Goal: Task Accomplishment & Management: Use online tool/utility

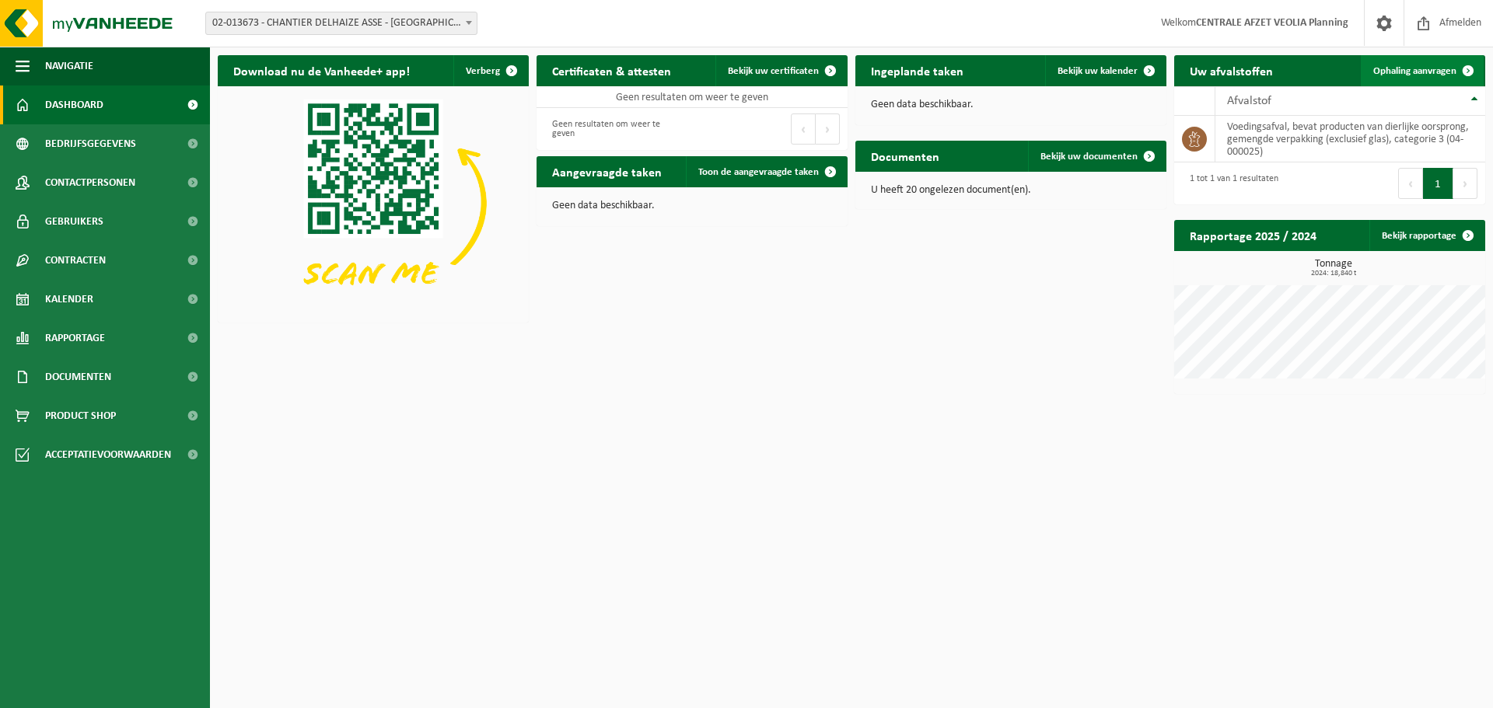
click at [1439, 66] on span "Ophaling aanvragen" at bounding box center [1414, 71] width 83 height 10
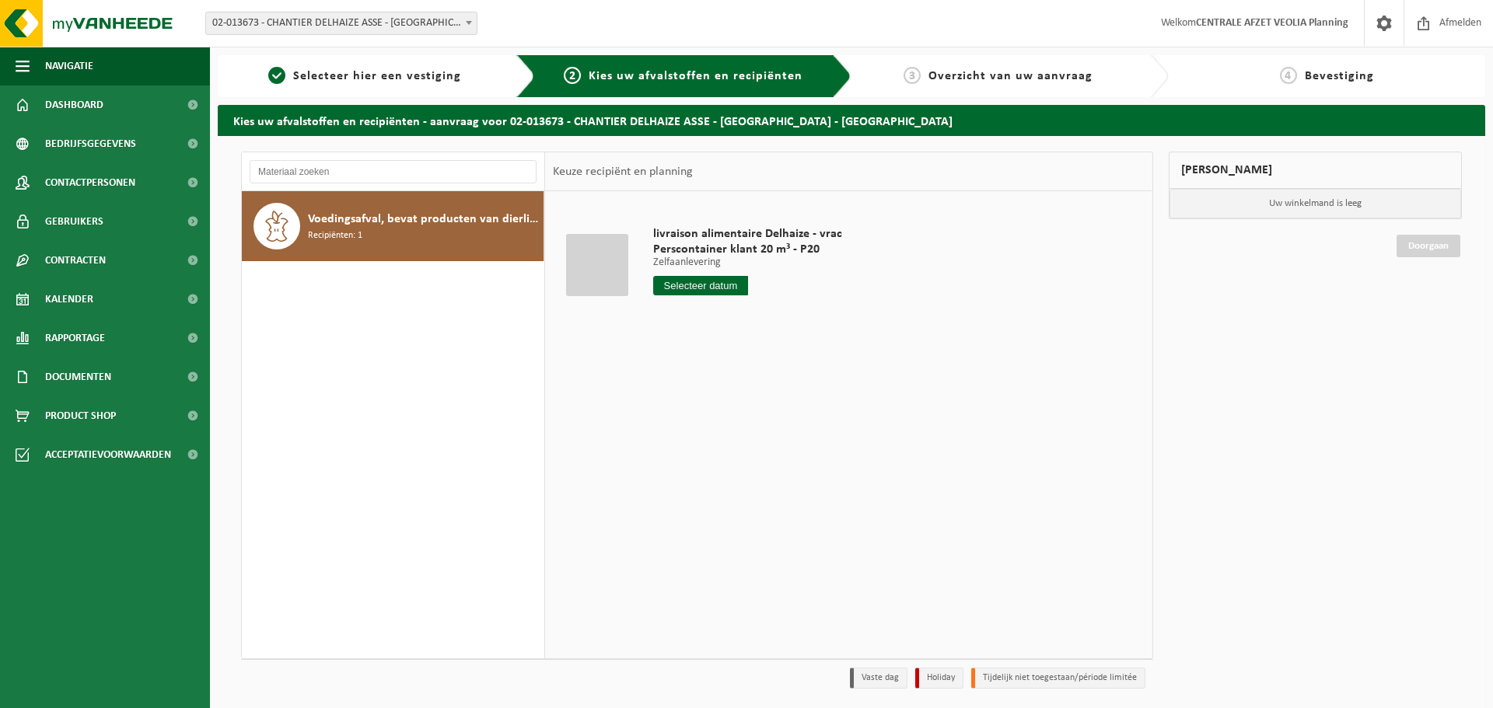
click at [389, 26] on span "02-013673 - CHANTIER DELHAIZE ASSE - [GEOGRAPHIC_DATA] - [GEOGRAPHIC_DATA]" at bounding box center [341, 23] width 271 height 22
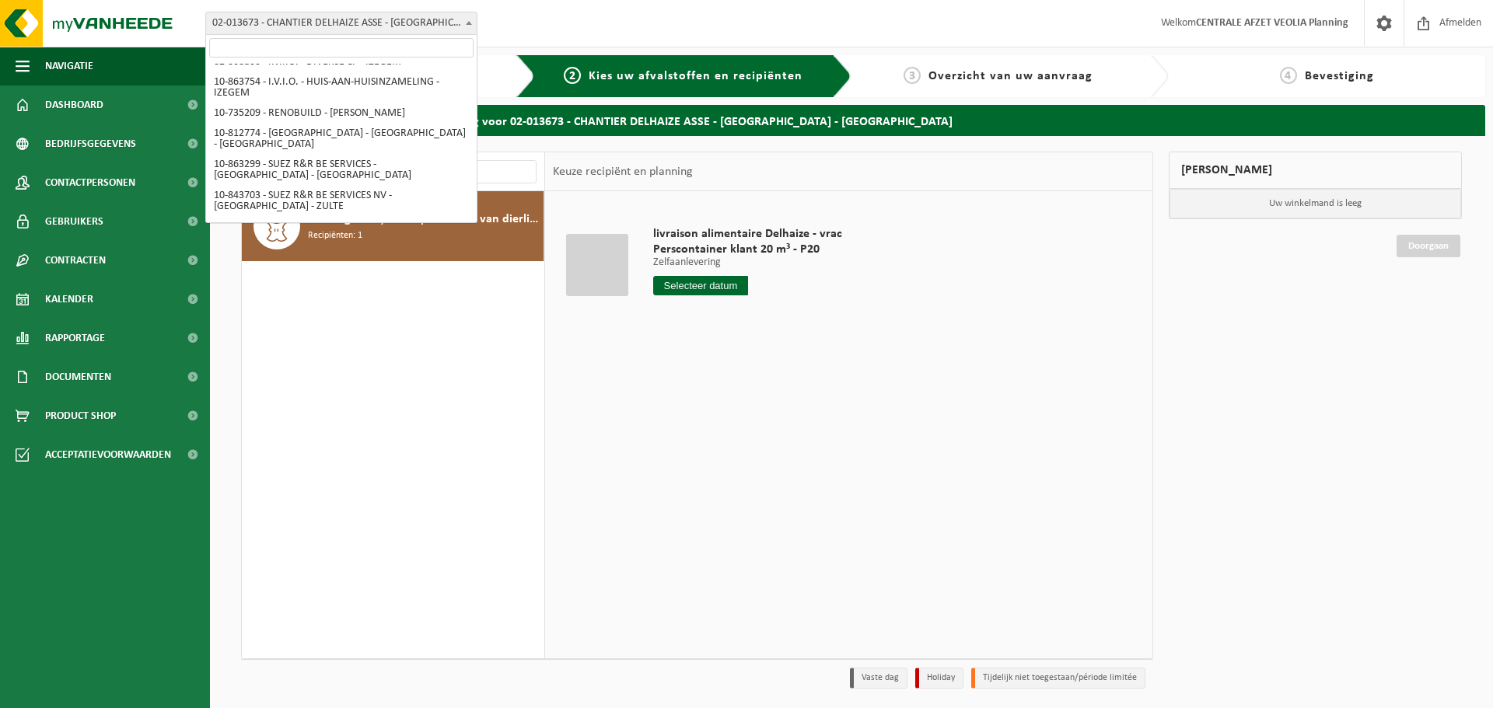
scroll to position [212, 0]
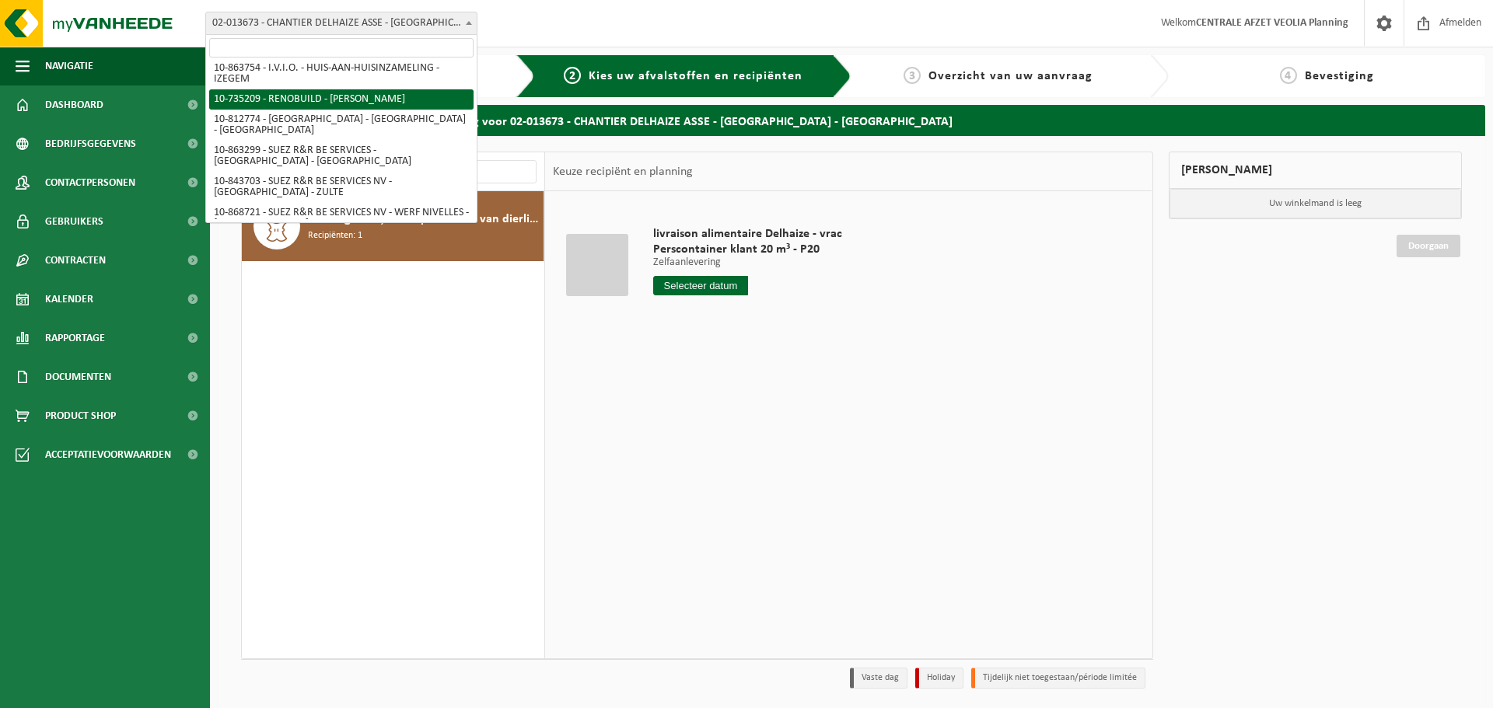
click at [824, 9] on div "Vestiging: 02-013673 - CHANTIER DELHAIZE ASSE - VEOLIA - ASSE 10-863754 - I.V.I…" at bounding box center [746, 23] width 1493 height 47
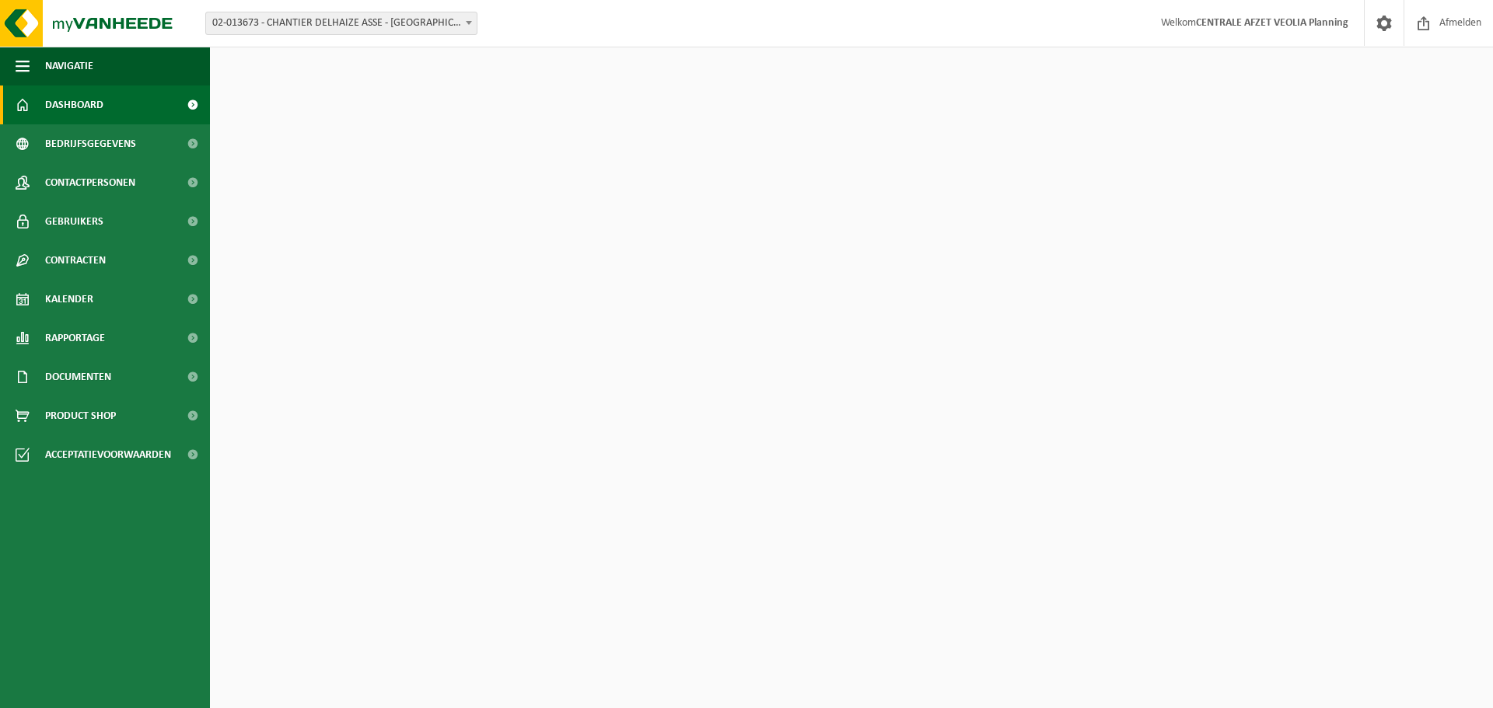
click at [414, 31] on span "02-013673 - CHANTIER DELHAIZE ASSE - [GEOGRAPHIC_DATA] - [GEOGRAPHIC_DATA]" at bounding box center [341, 23] width 271 height 22
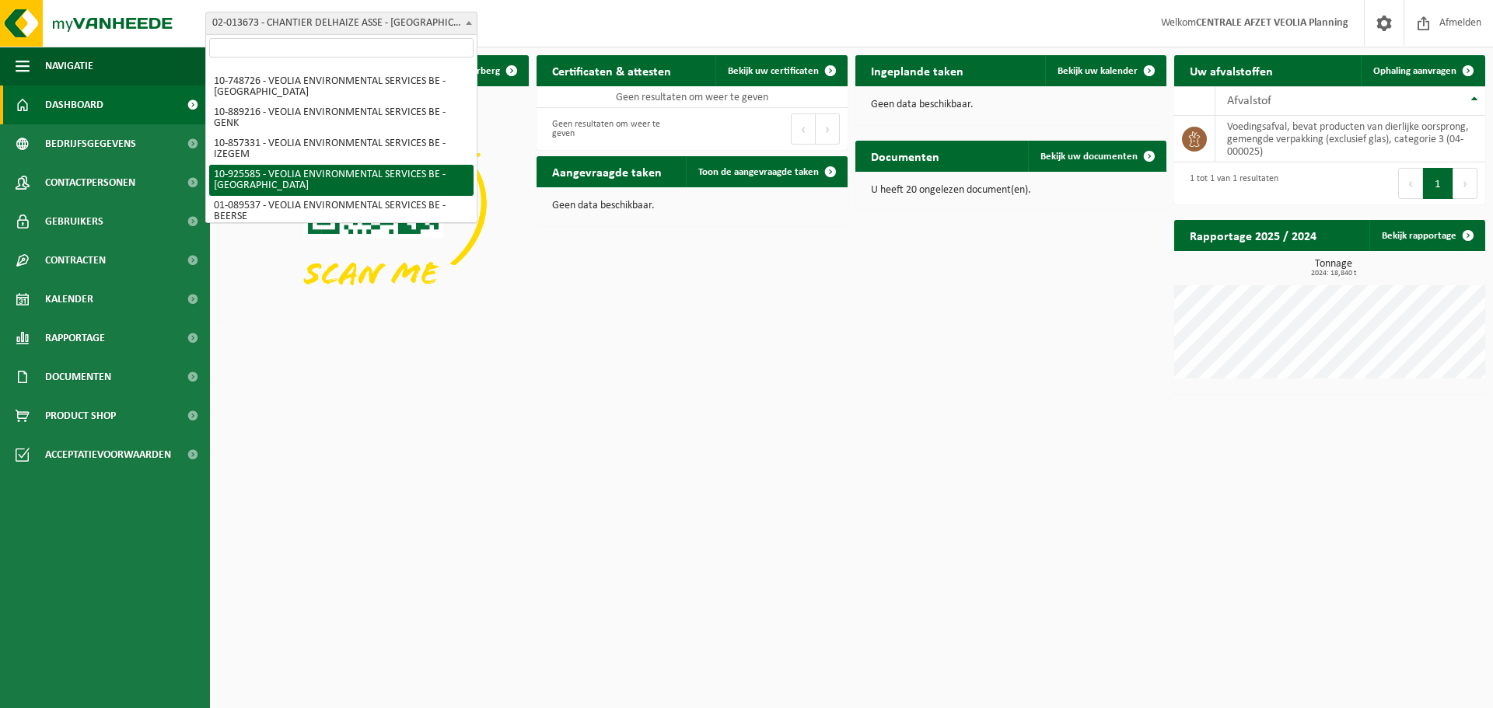
scroll to position [543, 0]
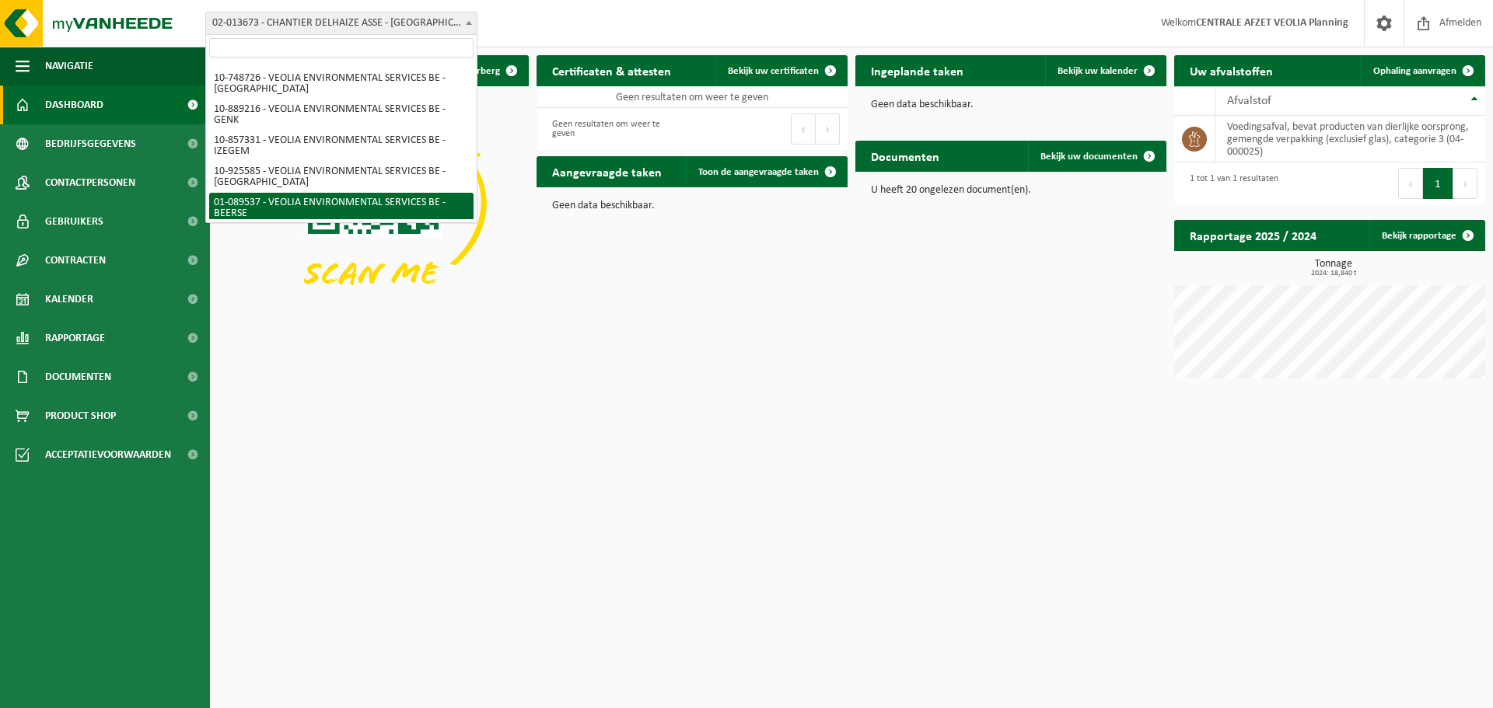
select select "732"
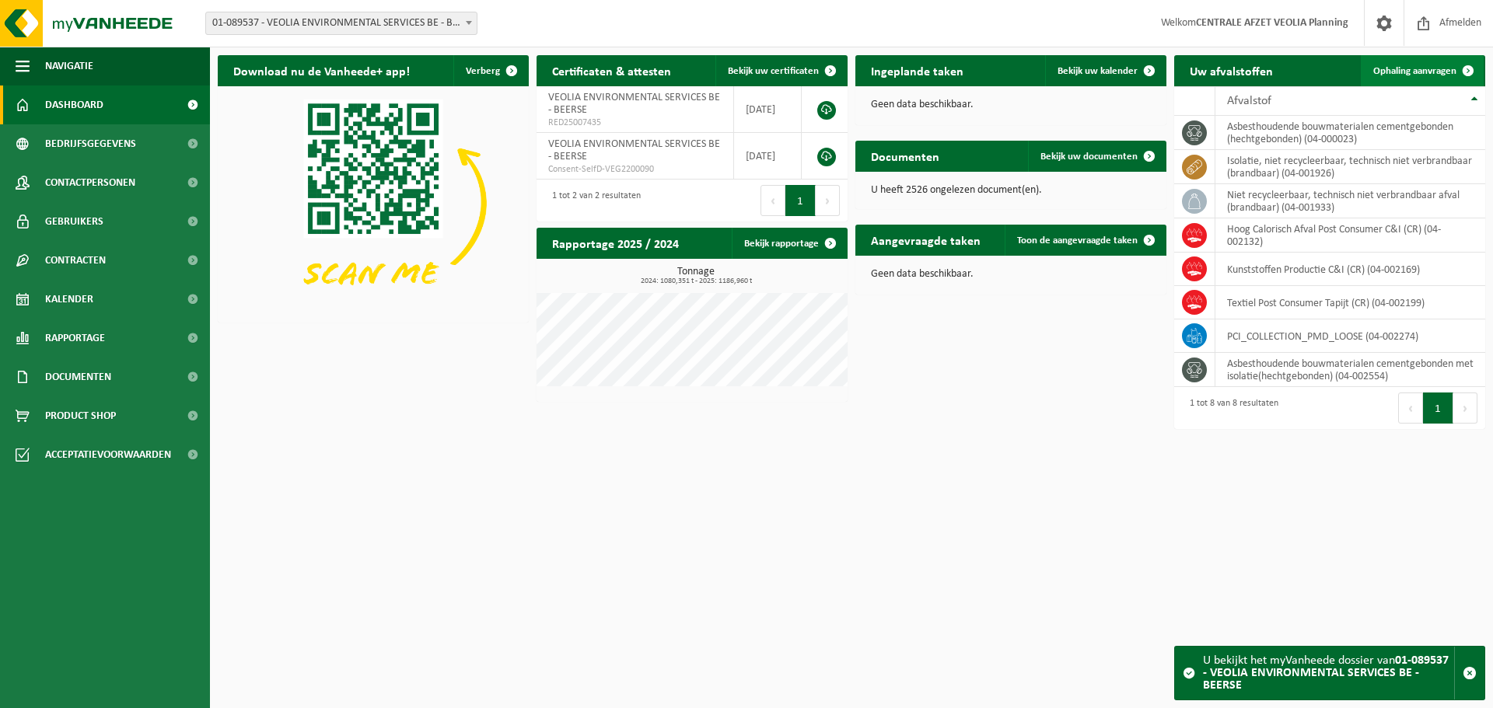
click at [1421, 68] on span "Ophaling aanvragen" at bounding box center [1414, 71] width 83 height 10
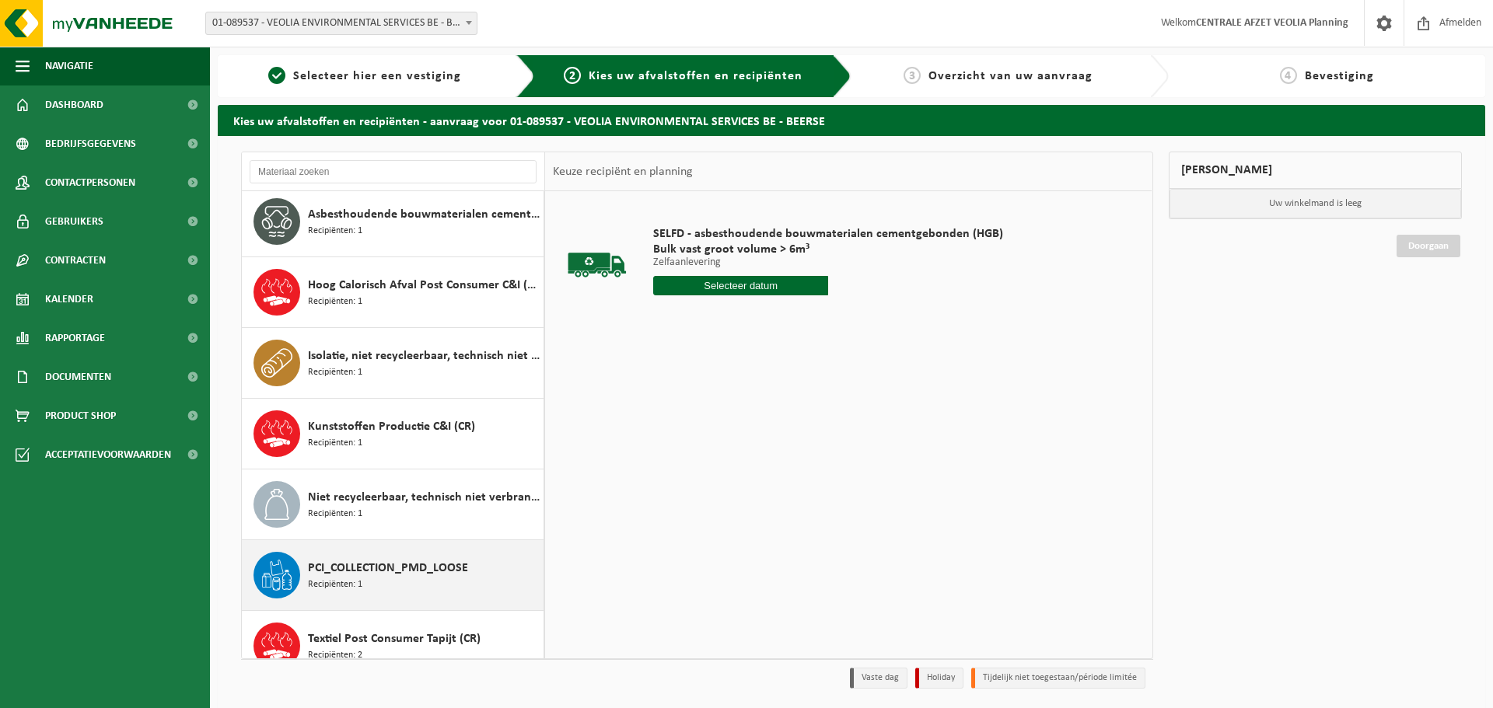
click at [373, 561] on span "PCI_COLLECTION_PMD_LOOSE" at bounding box center [388, 568] width 160 height 19
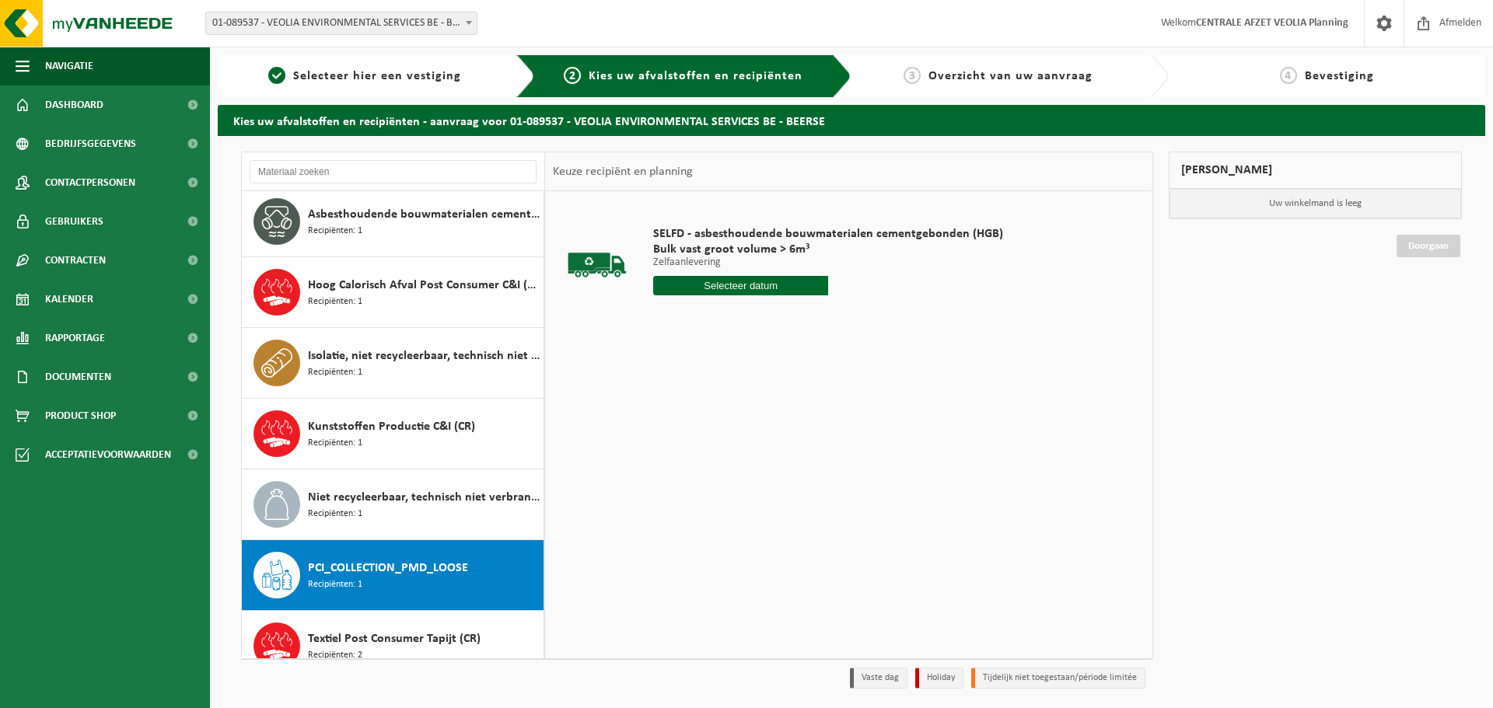
scroll to position [98, 0]
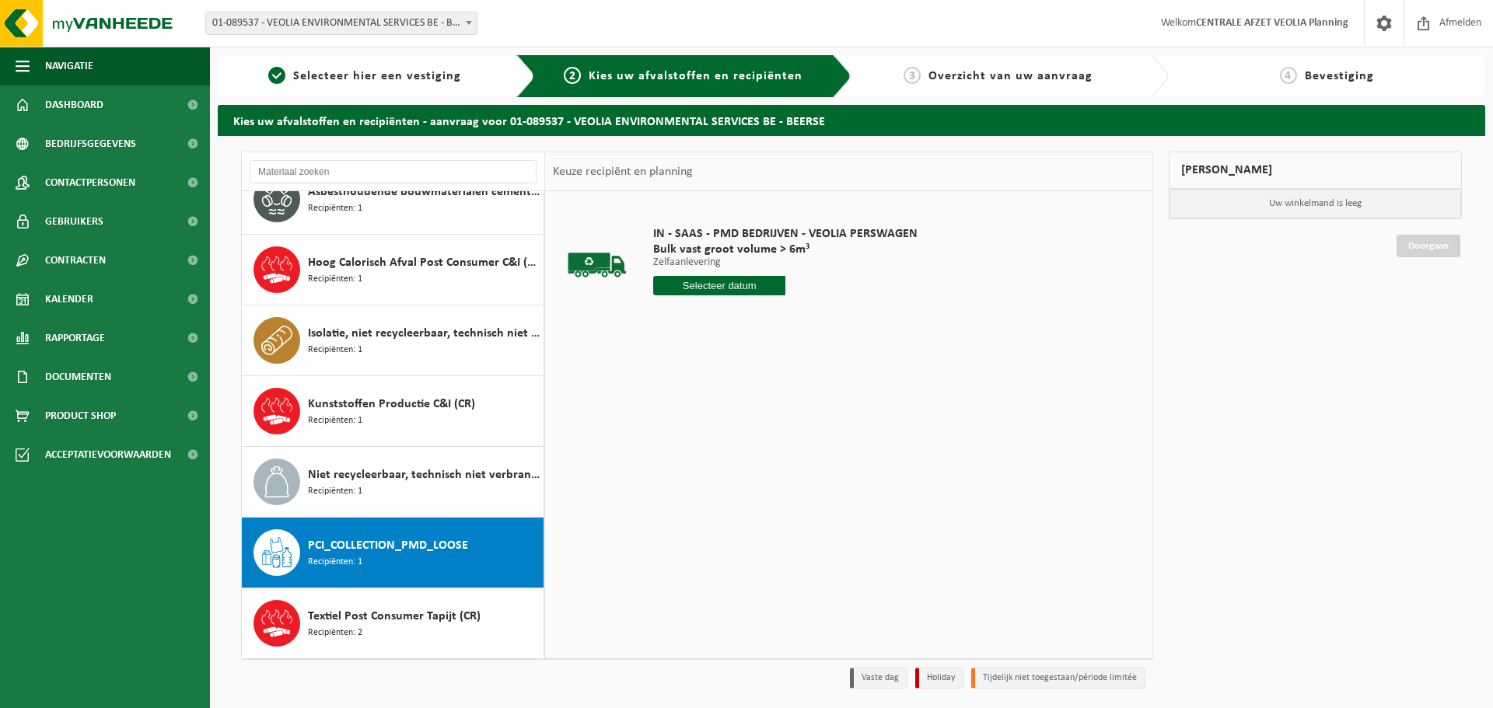
click at [757, 283] on input "text" at bounding box center [719, 285] width 132 height 19
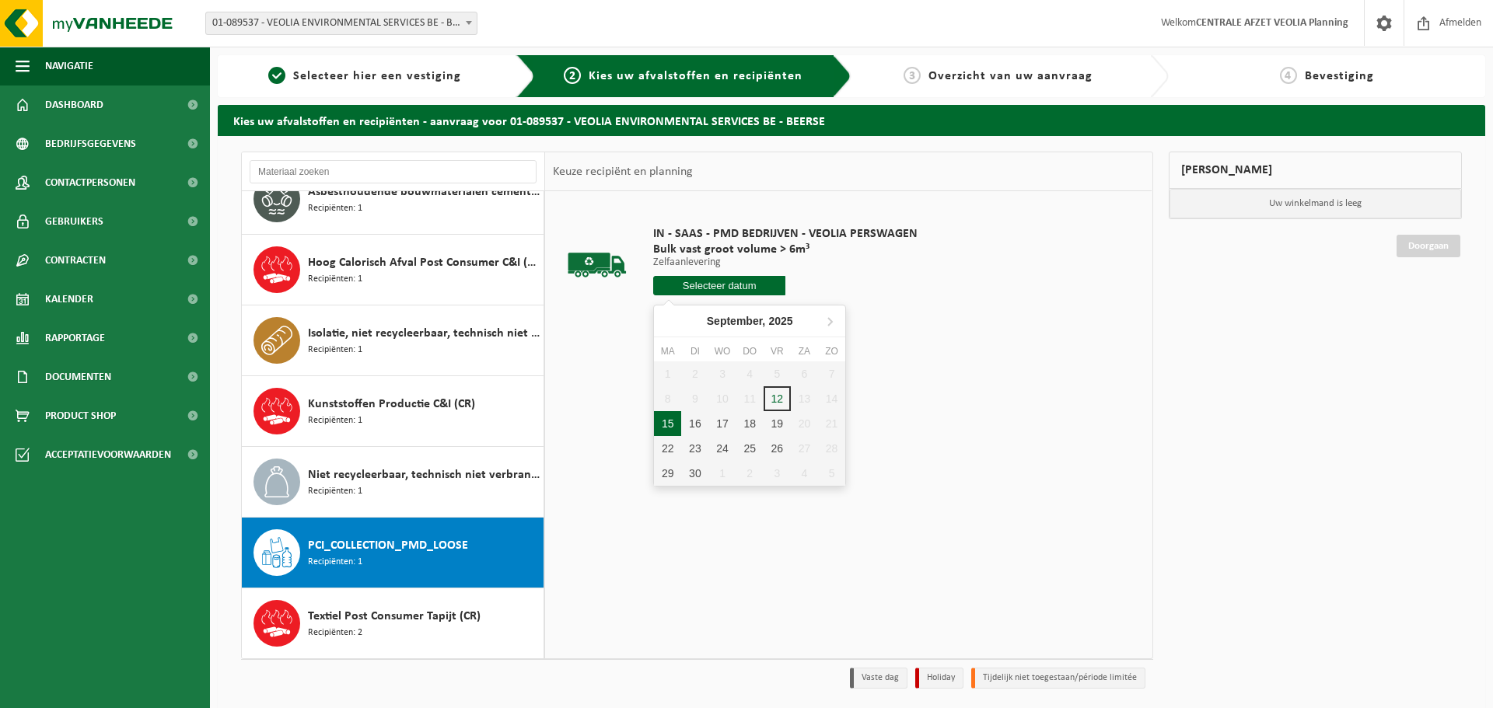
click at [664, 425] on div "15" at bounding box center [667, 423] width 27 height 25
type input "Van [DATE]"
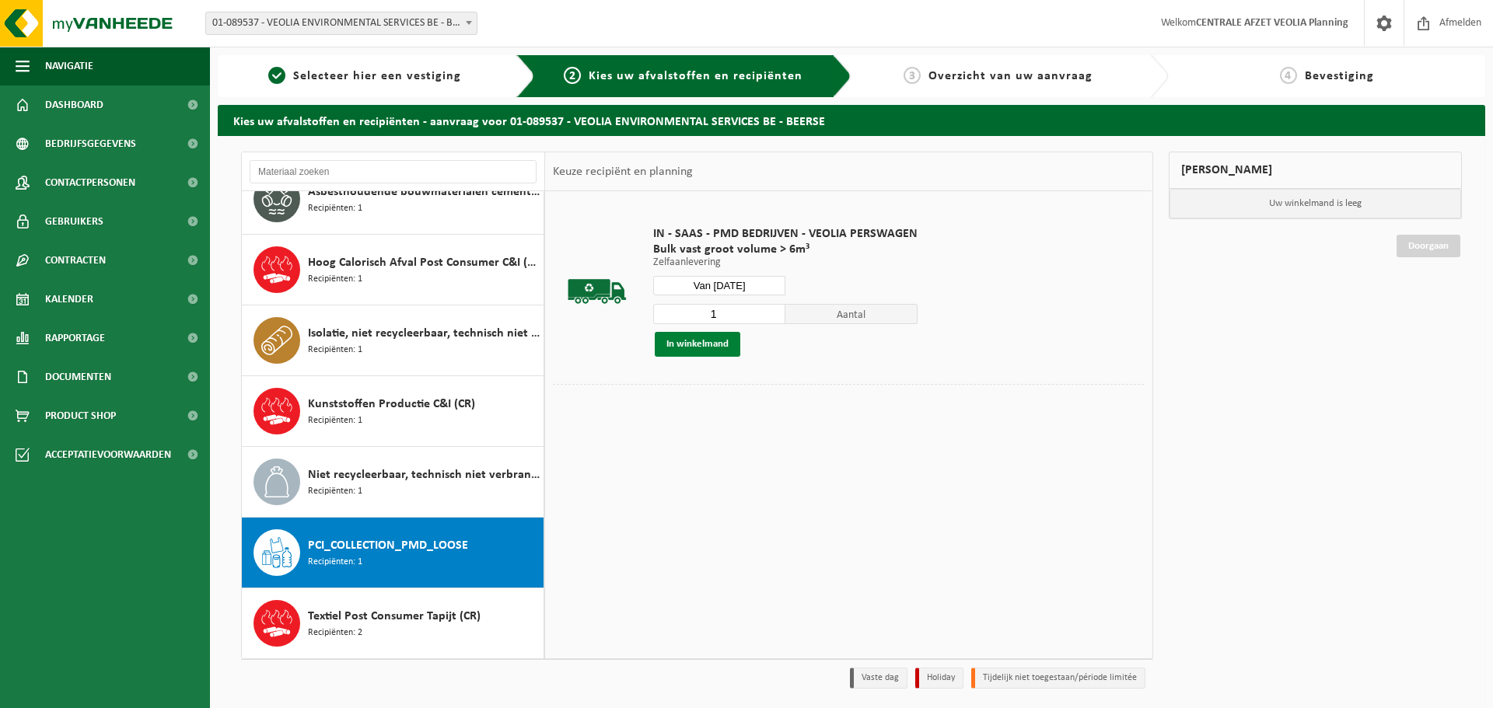
click at [667, 339] on button "In winkelmand" at bounding box center [698, 344] width 86 height 25
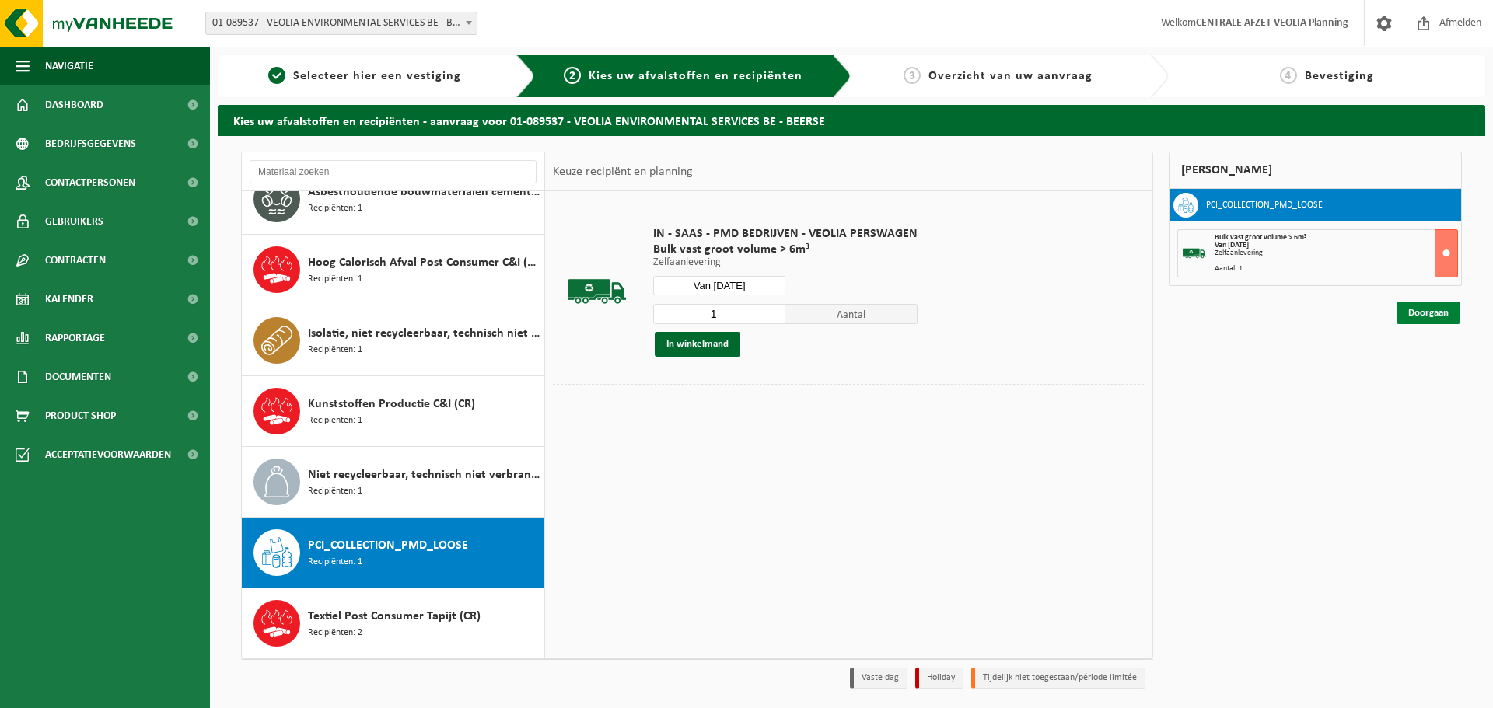
click at [1426, 312] on link "Doorgaan" at bounding box center [1429, 313] width 64 height 23
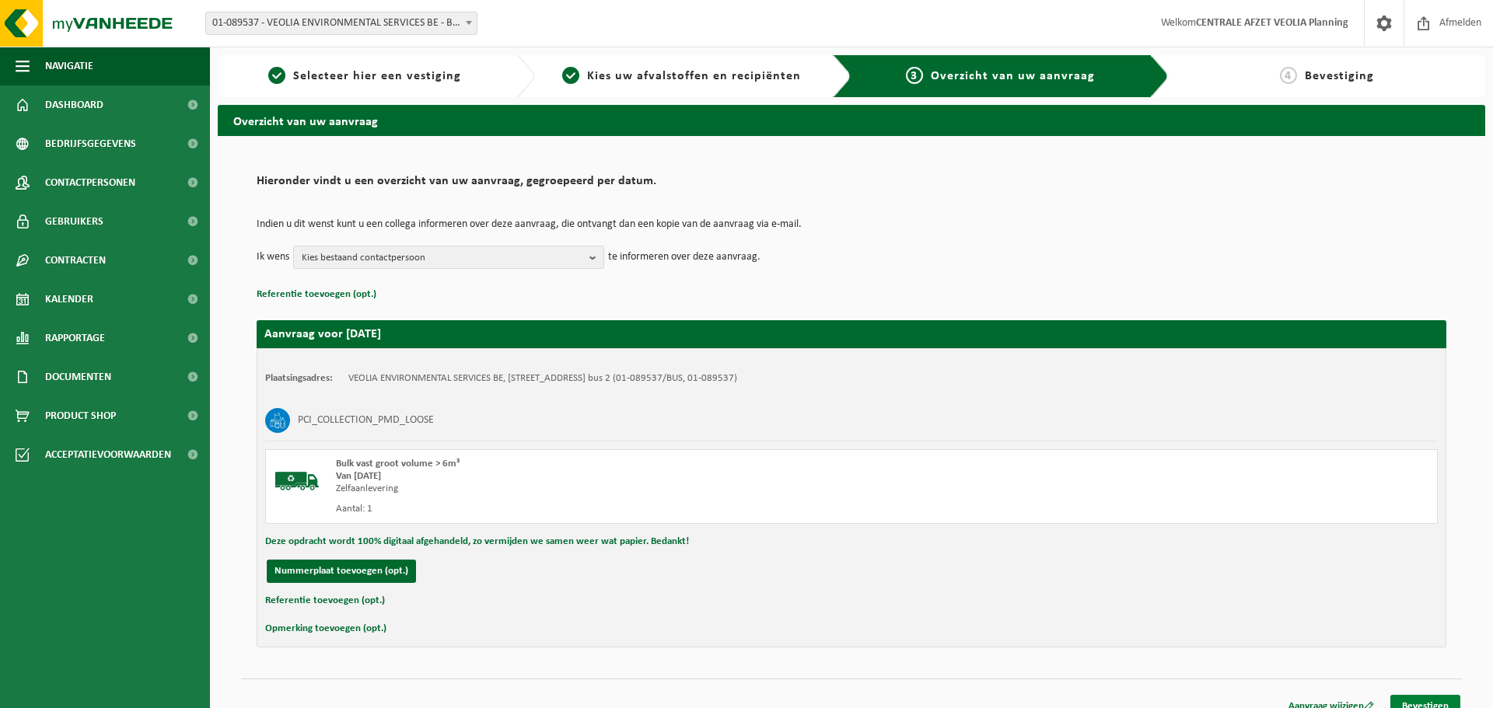
click at [1425, 699] on link "Bevestigen" at bounding box center [1425, 706] width 70 height 23
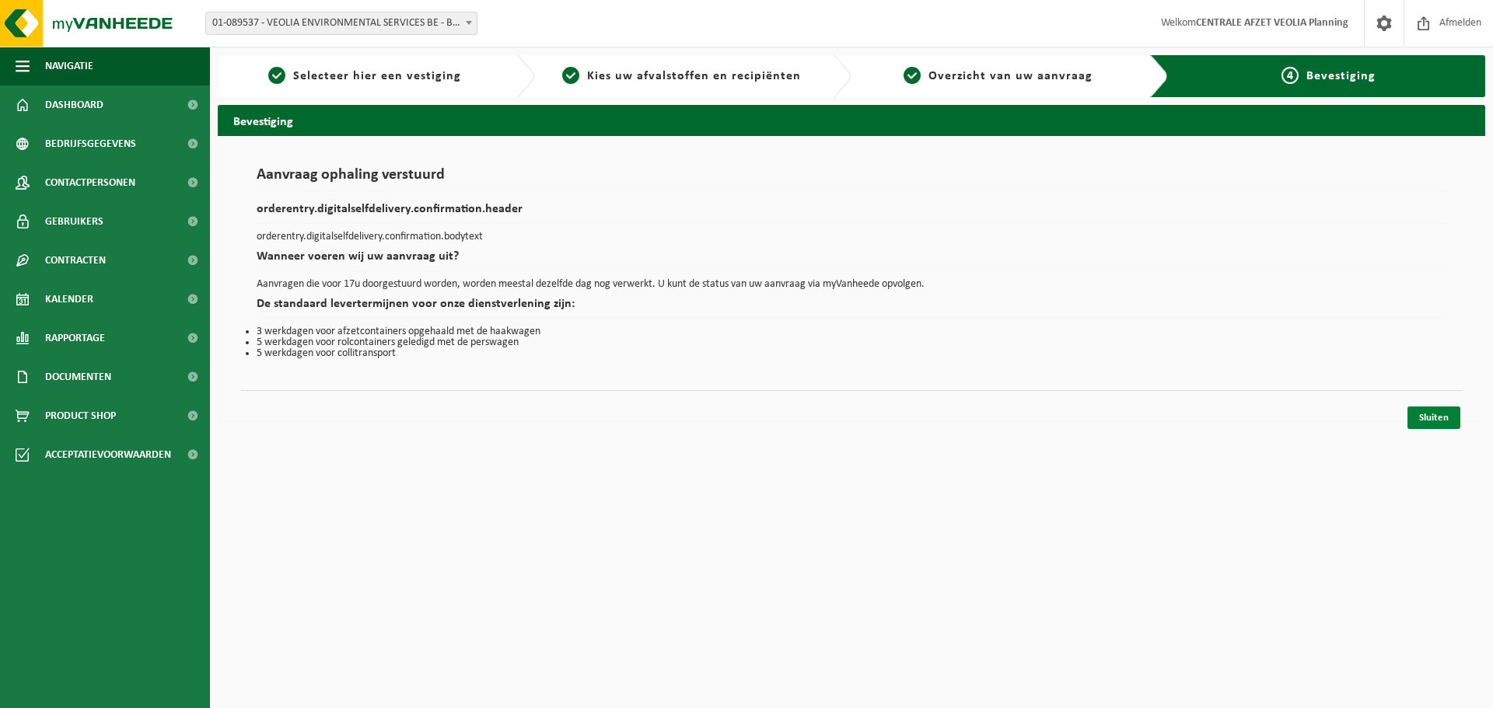
click at [1442, 418] on link "Sluiten" at bounding box center [1433, 418] width 53 height 23
